Goal: Task Accomplishment & Management: Manage account settings

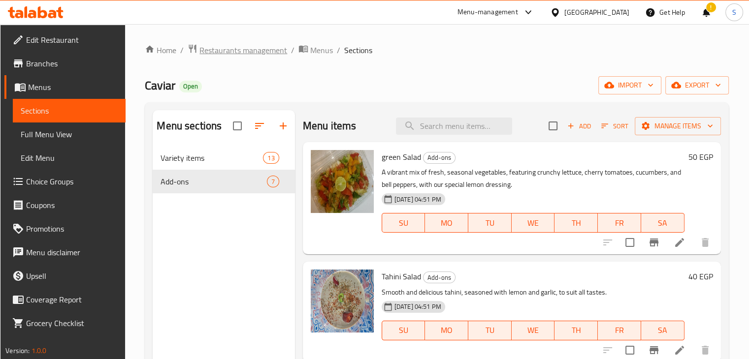
click at [232, 45] on span "Restaurants management" at bounding box center [243, 50] width 88 height 12
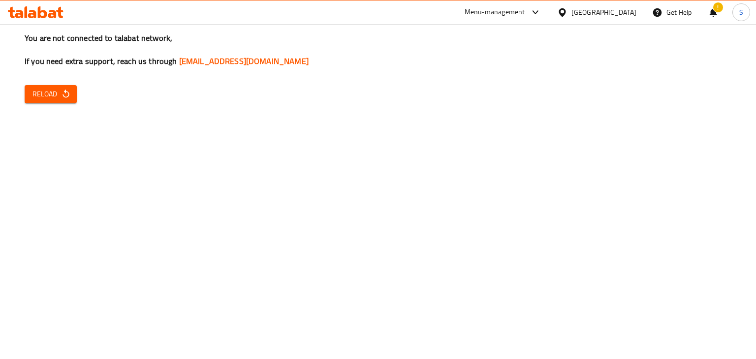
click at [207, 172] on div "You are not connected to talabat network, If you need extra support, reach us t…" at bounding box center [378, 179] width 756 height 359
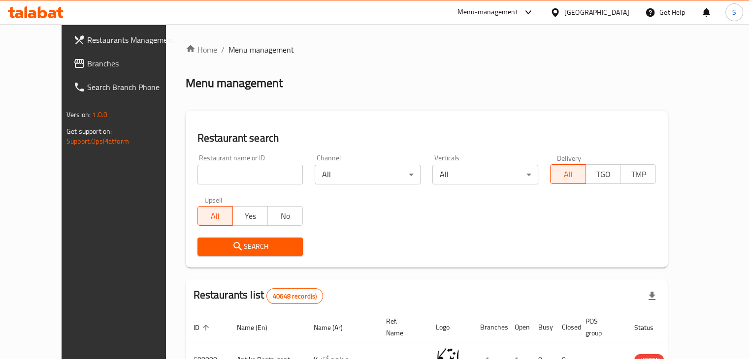
click at [197, 174] on input "search" at bounding box center [250, 175] width 106 height 20
type input "butchers burger"
click button "Search" at bounding box center [250, 247] width 106 height 18
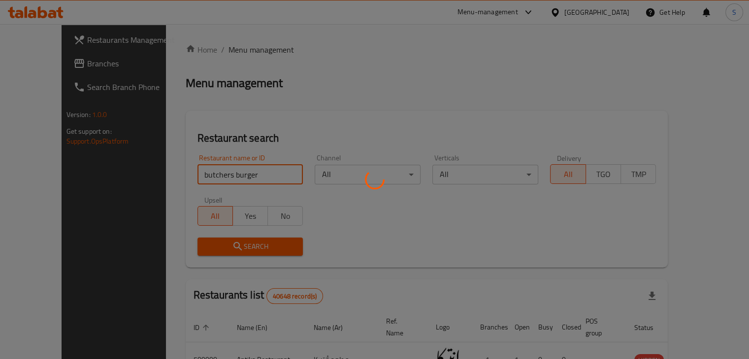
click button "Search" at bounding box center [250, 247] width 106 height 18
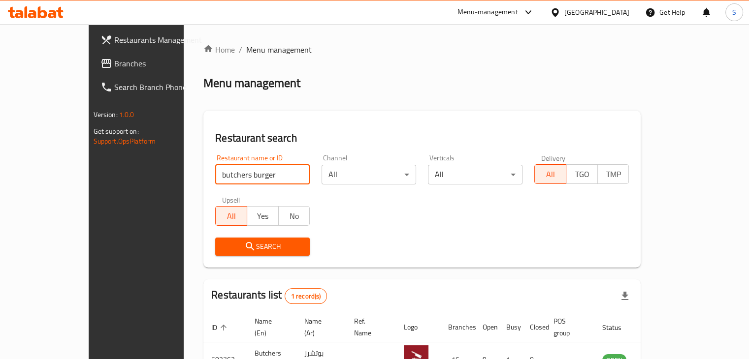
scroll to position [60, 0]
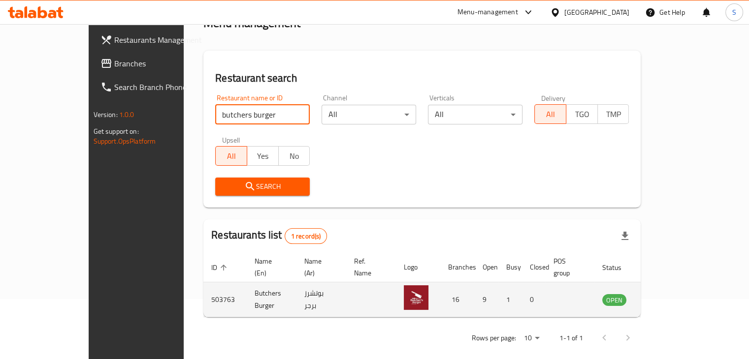
click at [665, 296] on icon "enhanced table" at bounding box center [659, 300] width 11 height 8
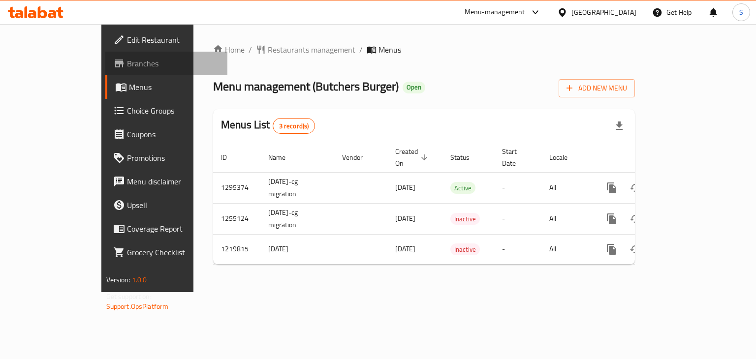
click at [127, 67] on span "Branches" at bounding box center [173, 64] width 93 height 12
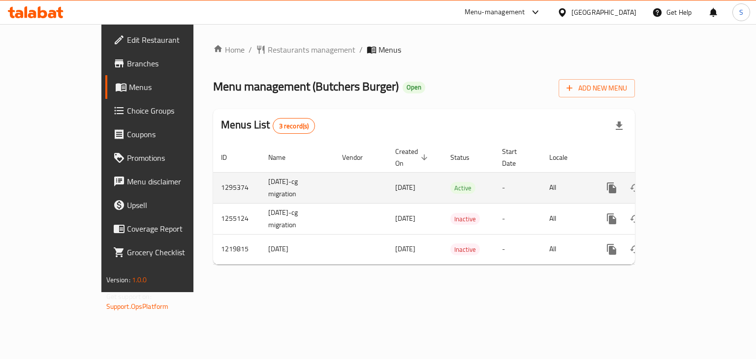
click at [702, 175] on td "enhanced table" at bounding box center [647, 187] width 110 height 31
click at [695, 176] on link "enhanced table" at bounding box center [683, 188] width 24 height 24
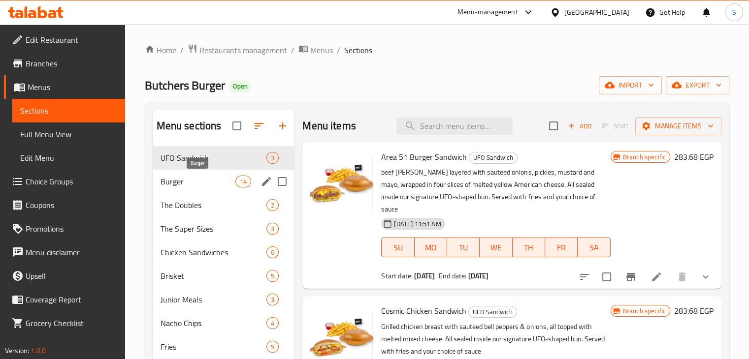
drag, startPoint x: 200, startPoint y: 180, endPoint x: 201, endPoint y: 188, distance: 8.4
click at [201, 188] on div "Burger 14" at bounding box center [224, 182] width 142 height 24
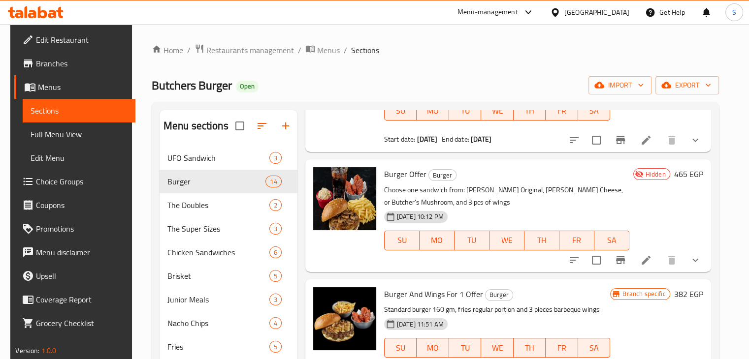
scroll to position [102, 0]
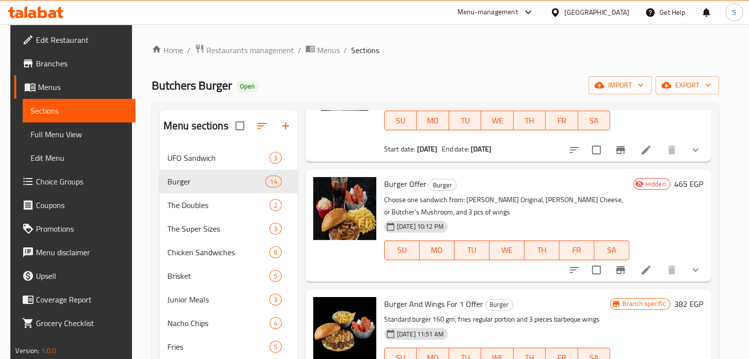
click at [396, 187] on span "Burger Offer" at bounding box center [405, 184] width 42 height 15
copy h6 "Burger Offer"
click at [396, 187] on span "Burger Offer" at bounding box center [405, 184] width 42 height 15
